Goal: Contribute content

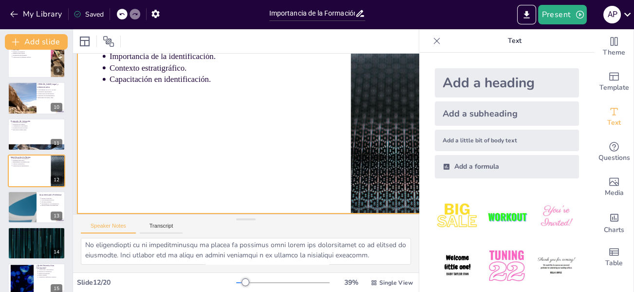
scroll to position [79, 23]
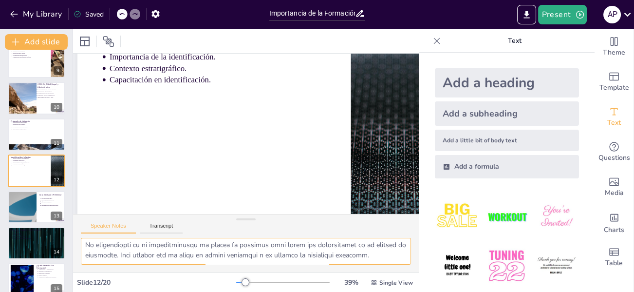
click at [104, 245] on textarea at bounding box center [246, 251] width 330 height 27
drag, startPoint x: 86, startPoint y: 243, endPoint x: 393, endPoint y: 269, distance: 308.2
click at [393, 269] on div at bounding box center [246, 255] width 346 height 35
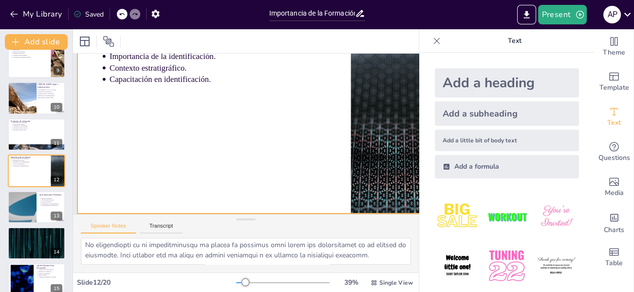
scroll to position [0, 23]
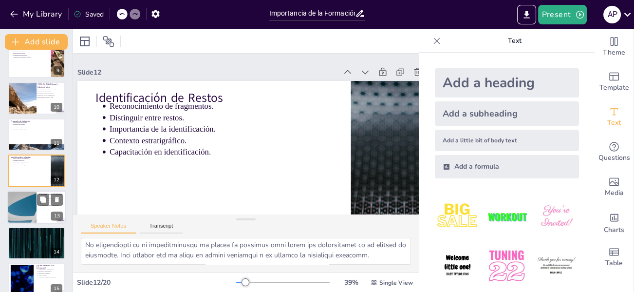
click at [19, 202] on div at bounding box center [22, 206] width 58 height 33
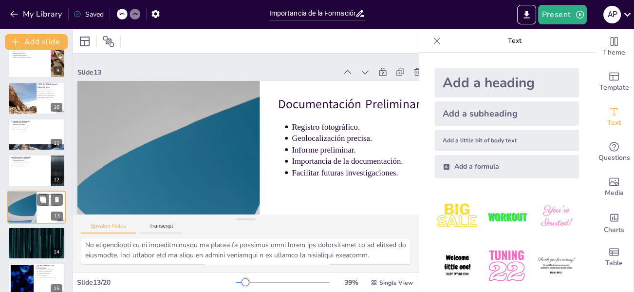
scroll to position [337, 0]
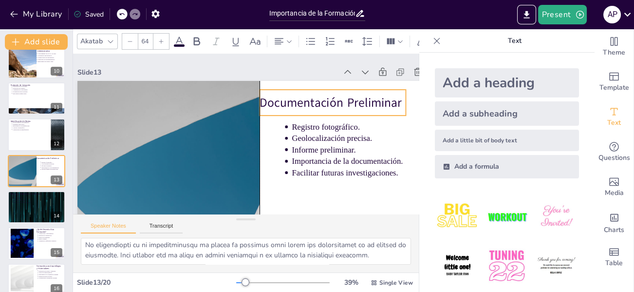
drag, startPoint x: 289, startPoint y: 94, endPoint x: 272, endPoint y: 92, distance: 16.7
click at [272, 92] on div "Documentación Preliminar" at bounding box center [332, 103] width 146 height 26
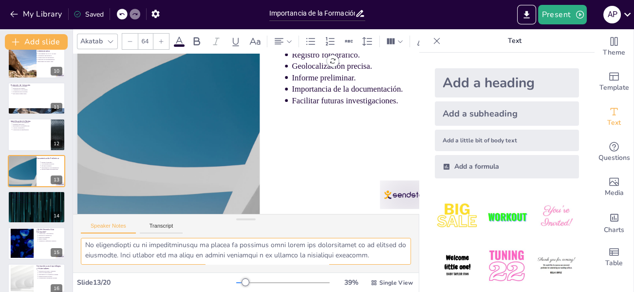
scroll to position [125, 0]
drag, startPoint x: 87, startPoint y: 245, endPoint x: 283, endPoint y: 270, distance: 197.7
click at [283, 270] on div at bounding box center [246, 255] width 346 height 35
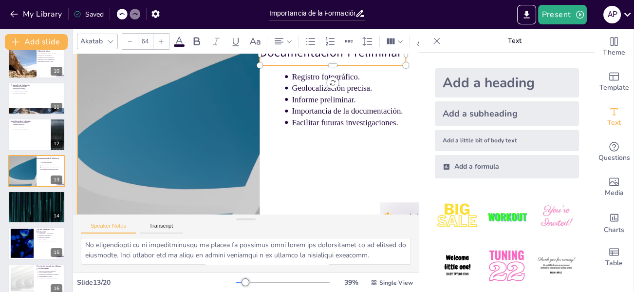
scroll to position [0, 23]
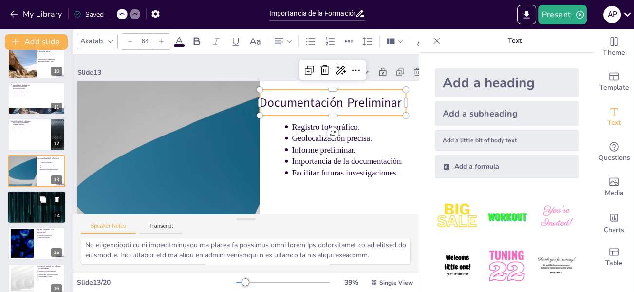
click at [46, 205] on div at bounding box center [36, 206] width 58 height 33
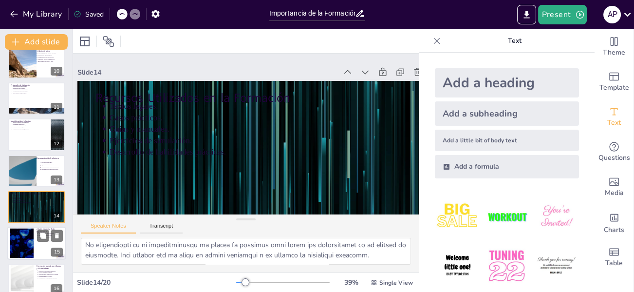
scroll to position [373, 0]
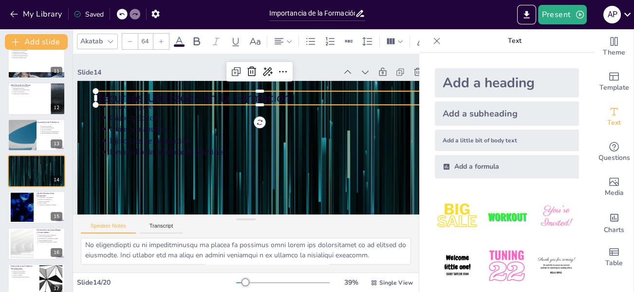
click at [168, 94] on p "Recursos Utilizados en la Formación" at bounding box center [259, 98] width 328 height 17
click at [171, 89] on div at bounding box center [259, 87] width 328 height 8
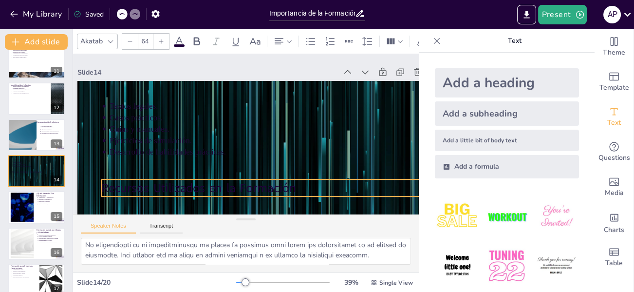
drag, startPoint x: 187, startPoint y: 96, endPoint x: 193, endPoint y: 184, distance: 88.3
click at [193, 184] on p "Recursos Utilizados en la Formación" at bounding box center [265, 187] width 328 height 17
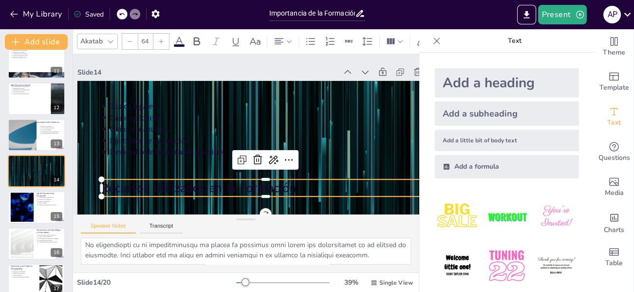
click at [175, 36] on icon at bounding box center [179, 42] width 12 height 12
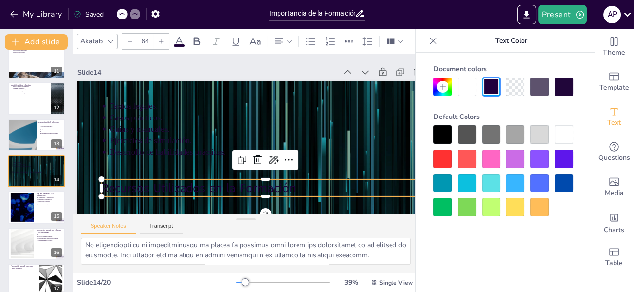
click at [464, 85] on div at bounding box center [467, 86] width 18 height 18
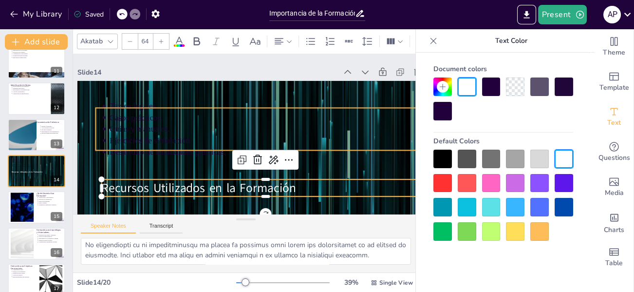
click at [172, 110] on p "Textos legales." at bounding box center [267, 105] width 314 height 11
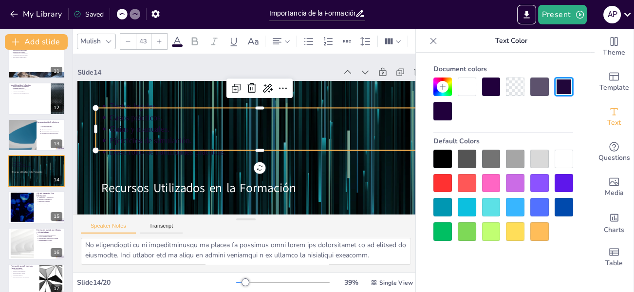
click at [466, 85] on div at bounding box center [467, 86] width 18 height 18
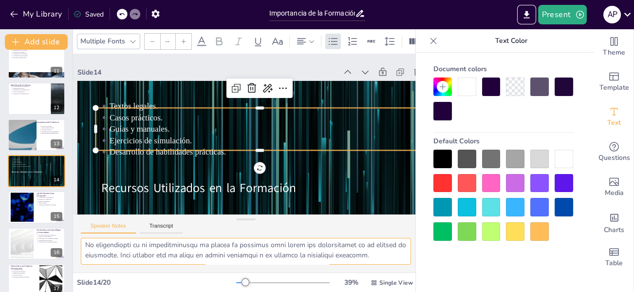
scroll to position [125, 0]
drag, startPoint x: 84, startPoint y: 245, endPoint x: 377, endPoint y: 258, distance: 292.8
click at [377, 258] on textarea at bounding box center [246, 251] width 330 height 27
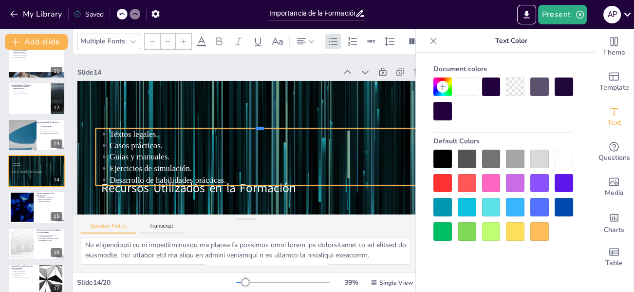
drag, startPoint x: 173, startPoint y: 107, endPoint x: 157, endPoint y: 169, distance: 63.9
click at [171, 128] on div at bounding box center [259, 124] width 328 height 8
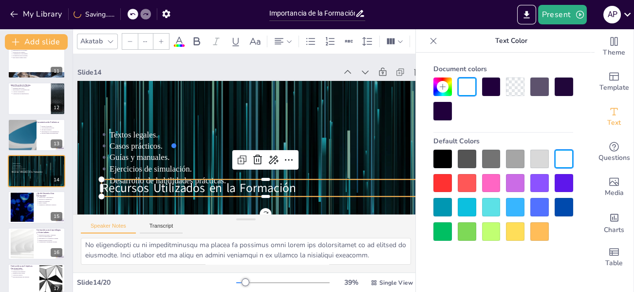
type input "64"
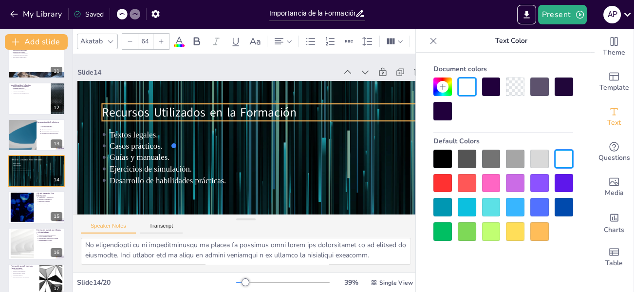
drag, startPoint x: 159, startPoint y: 191, endPoint x: 159, endPoint y: 116, distance: 75.5
click at [159, 116] on p "Recursos Utilizados en la Formación" at bounding box center [266, 112] width 328 height 17
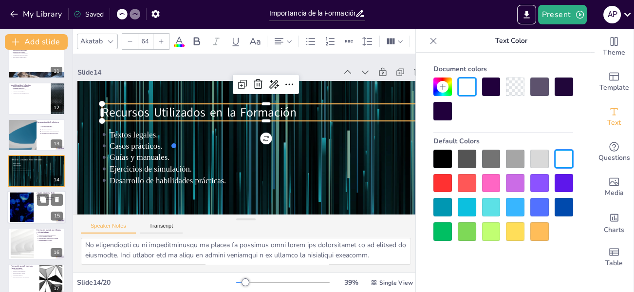
click at [24, 196] on div at bounding box center [22, 207] width 53 height 30
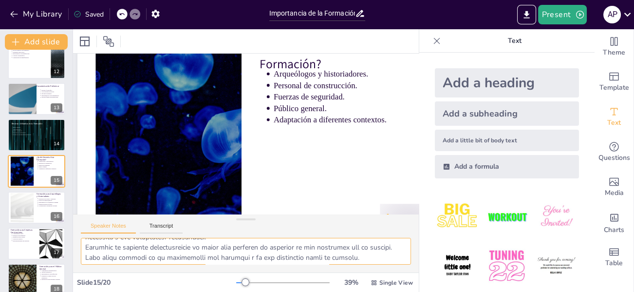
scroll to position [135, 0]
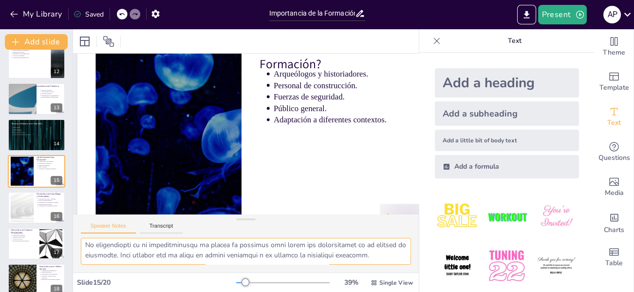
drag, startPoint x: 85, startPoint y: 244, endPoint x: 387, endPoint y: 267, distance: 303.1
click at [387, 267] on div at bounding box center [246, 255] width 346 height 35
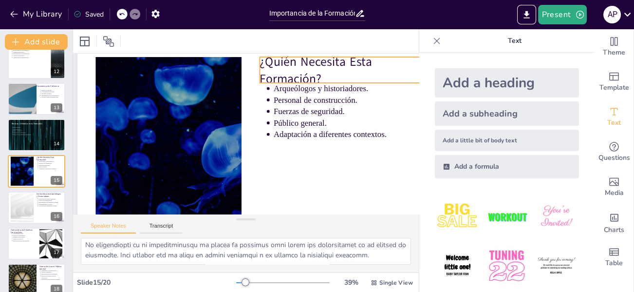
scroll to position [49, 23]
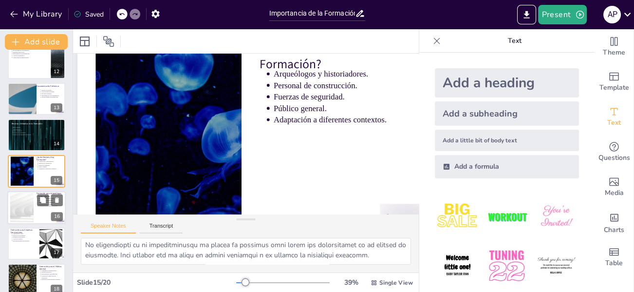
click at [26, 204] on div at bounding box center [22, 207] width 53 height 30
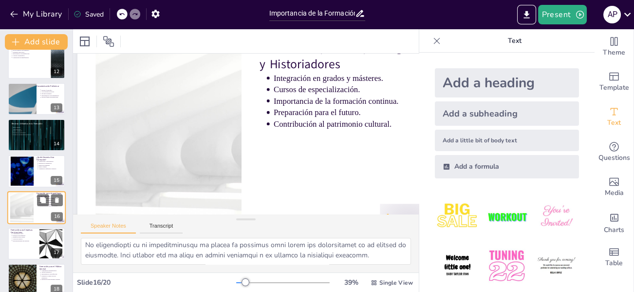
scroll to position [0, 23]
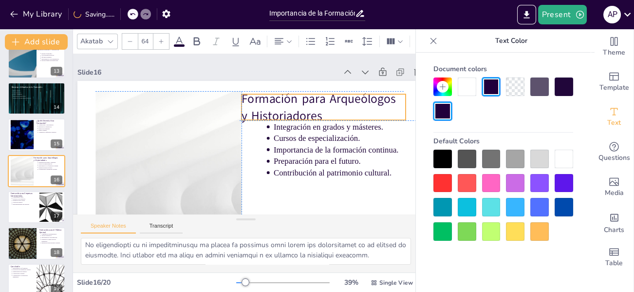
drag, startPoint x: 300, startPoint y: 89, endPoint x: 280, endPoint y: 92, distance: 20.6
click at [280, 92] on p "Formación para Arqueólogos y Historiadores" at bounding box center [323, 107] width 164 height 34
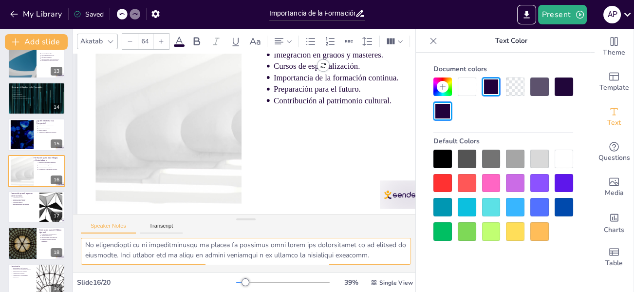
scroll to position [135, 0]
drag, startPoint x: 84, startPoint y: 249, endPoint x: 397, endPoint y: 256, distance: 313.1
click at [397, 256] on textarea at bounding box center [246, 251] width 330 height 27
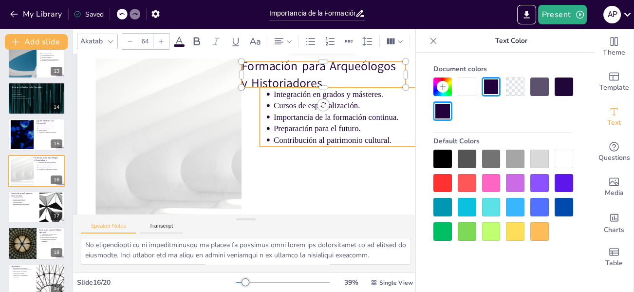
scroll to position [49, 23]
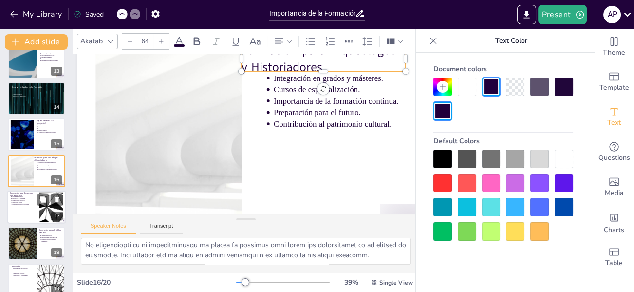
click at [21, 201] on p "Gestión de riesgos." at bounding box center [24, 202] width 24 height 2
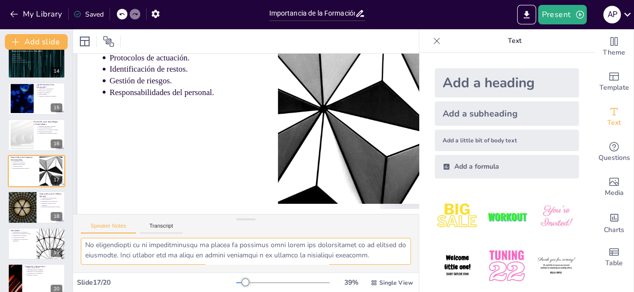
scroll to position [135, 0]
drag, startPoint x: 83, startPoint y: 243, endPoint x: 427, endPoint y: 258, distance: 344.0
click at [427, 258] on div "Document fonts Akatab Recently used Akatab Popular fonts Lato Montserrat Open S…" at bounding box center [317, 160] width 634 height 262
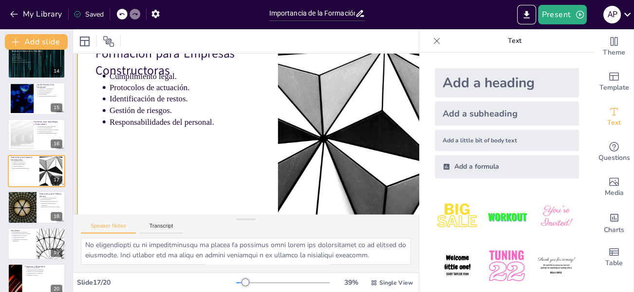
scroll to position [0, 23]
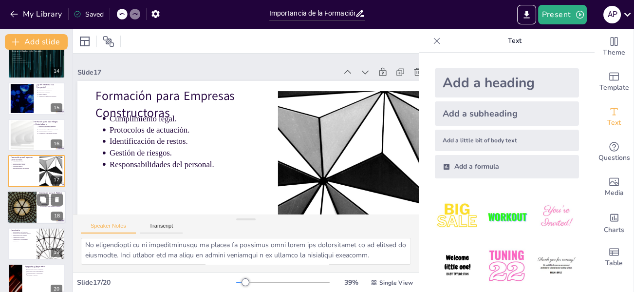
click at [15, 205] on div at bounding box center [22, 207] width 58 height 33
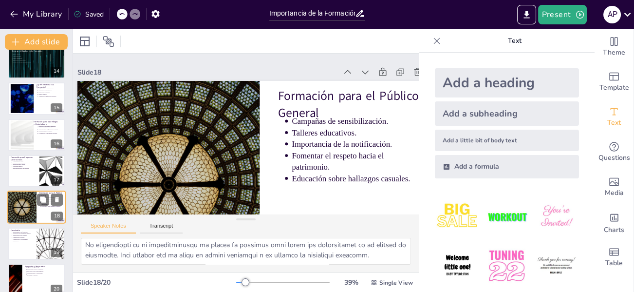
scroll to position [494, 0]
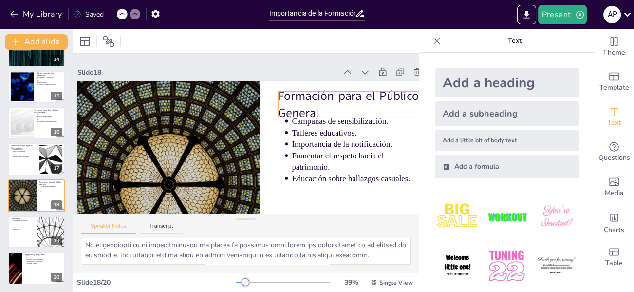
click at [324, 106] on p "Formación para el Público General" at bounding box center [351, 104] width 146 height 34
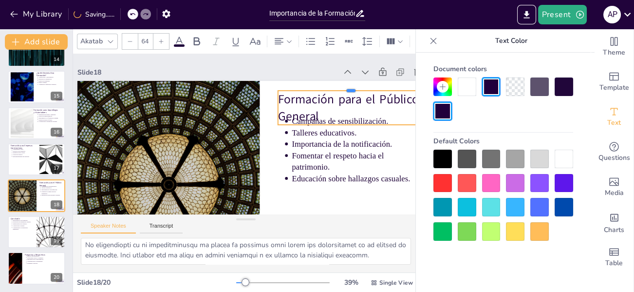
drag, startPoint x: 334, startPoint y: 91, endPoint x: 316, endPoint y: 90, distance: 18.5
click at [325, 90] on div at bounding box center [351, 87] width 146 height 8
drag, startPoint x: 280, startPoint y: 92, endPoint x: 281, endPoint y: 103, distance: 10.8
click at [281, 103] on div "Formación para el Público General Campañas de sensibilización. Talleres educati…" at bounding box center [259, 183] width 365 height 205
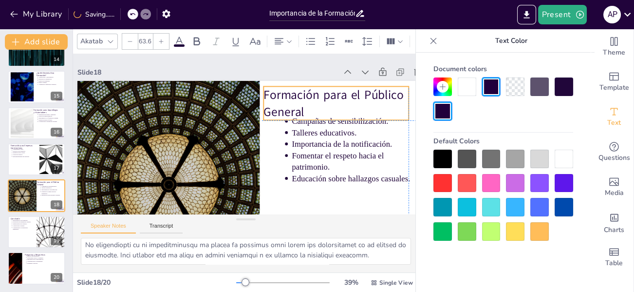
drag, startPoint x: 299, startPoint y: 91, endPoint x: 282, endPoint y: 88, distance: 17.3
click at [282, 88] on p "Formación para el Público General" at bounding box center [335, 103] width 145 height 34
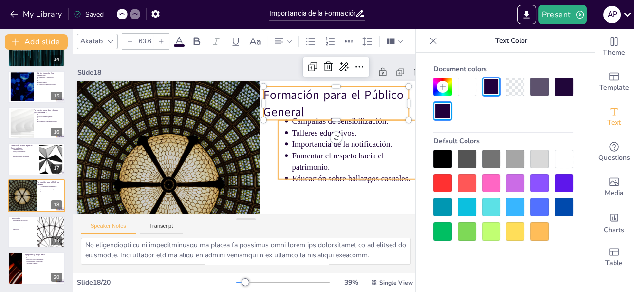
click at [314, 134] on p "Talleres educativos." at bounding box center [358, 132] width 132 height 11
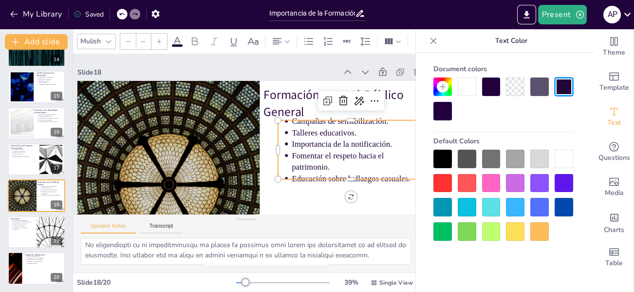
type input "43"
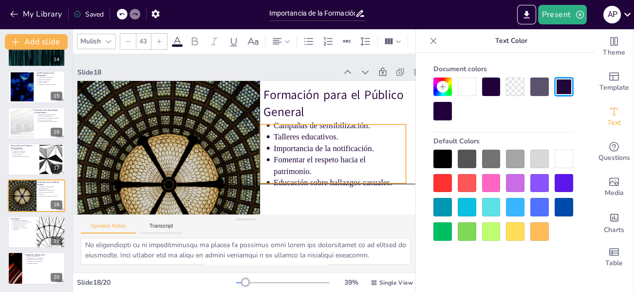
drag, startPoint x: 312, startPoint y: 132, endPoint x: 294, endPoint y: 140, distance: 19.2
click at [292, 140] on p "Talleres educativos." at bounding box center [340, 136] width 132 height 11
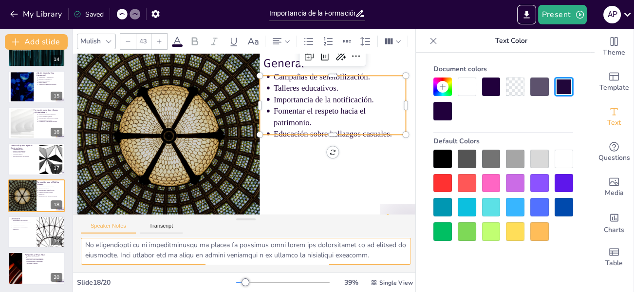
scroll to position [135, 0]
drag, startPoint x: 85, startPoint y: 246, endPoint x: 166, endPoint y: 266, distance: 82.6
click at [324, 263] on textarea at bounding box center [246, 251] width 330 height 27
click at [28, 229] on p "Contribución a la gestión del patrimonio." at bounding box center [22, 228] width 21 height 4
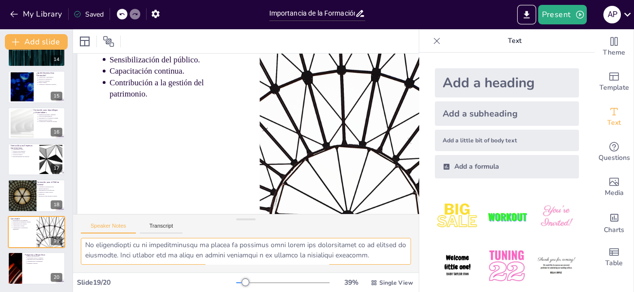
scroll to position [125, 0]
drag, startPoint x: 85, startPoint y: 247, endPoint x: 382, endPoint y: 259, distance: 297.7
click at [384, 259] on textarea at bounding box center [246, 251] width 330 height 27
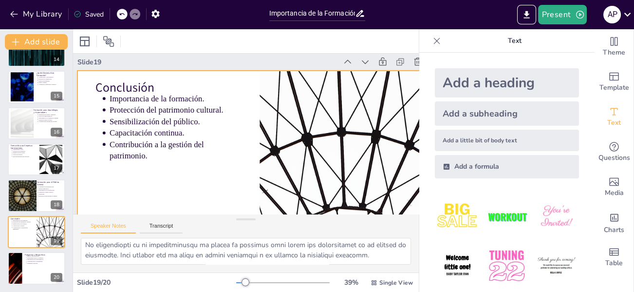
scroll to position [0, 23]
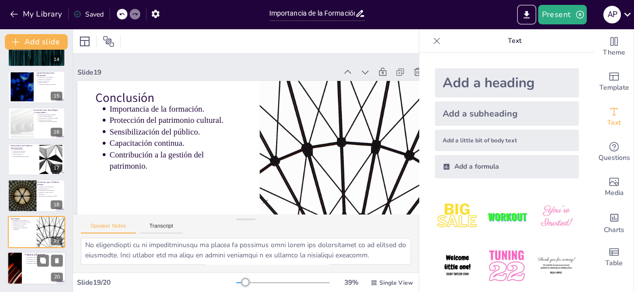
click at [31, 265] on div at bounding box center [36, 267] width 58 height 33
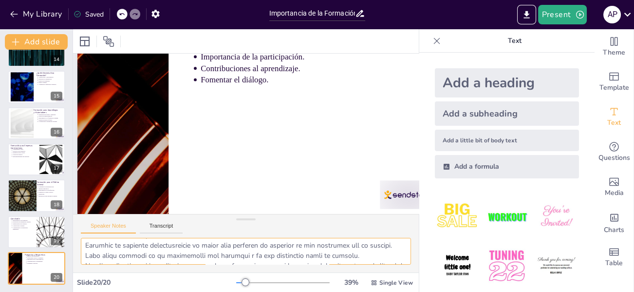
scroll to position [135, 0]
drag, startPoint x: 86, startPoint y: 245, endPoint x: 399, endPoint y: 263, distance: 314.0
click at [399, 263] on textarea at bounding box center [246, 251] width 330 height 27
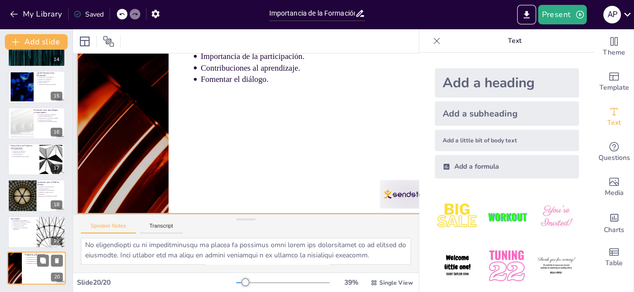
click at [28, 266] on div at bounding box center [36, 267] width 58 height 33
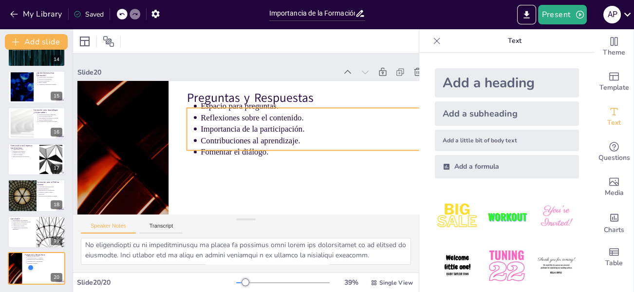
scroll to position [79, 23]
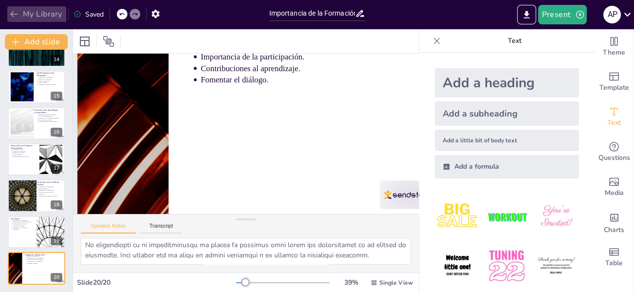
click at [26, 13] on button "My Library" at bounding box center [36, 14] width 59 height 16
